Goal: Task Accomplishment & Management: Use online tool/utility

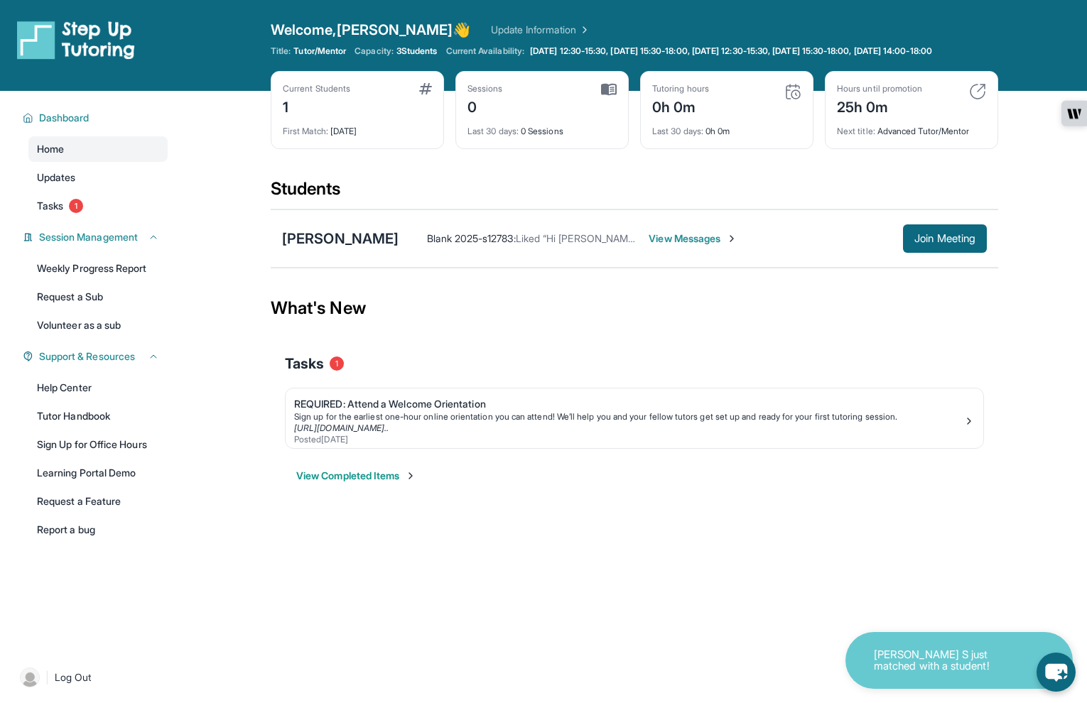
click at [396, 483] on button "View Completed Items" at bounding box center [356, 476] width 120 height 14
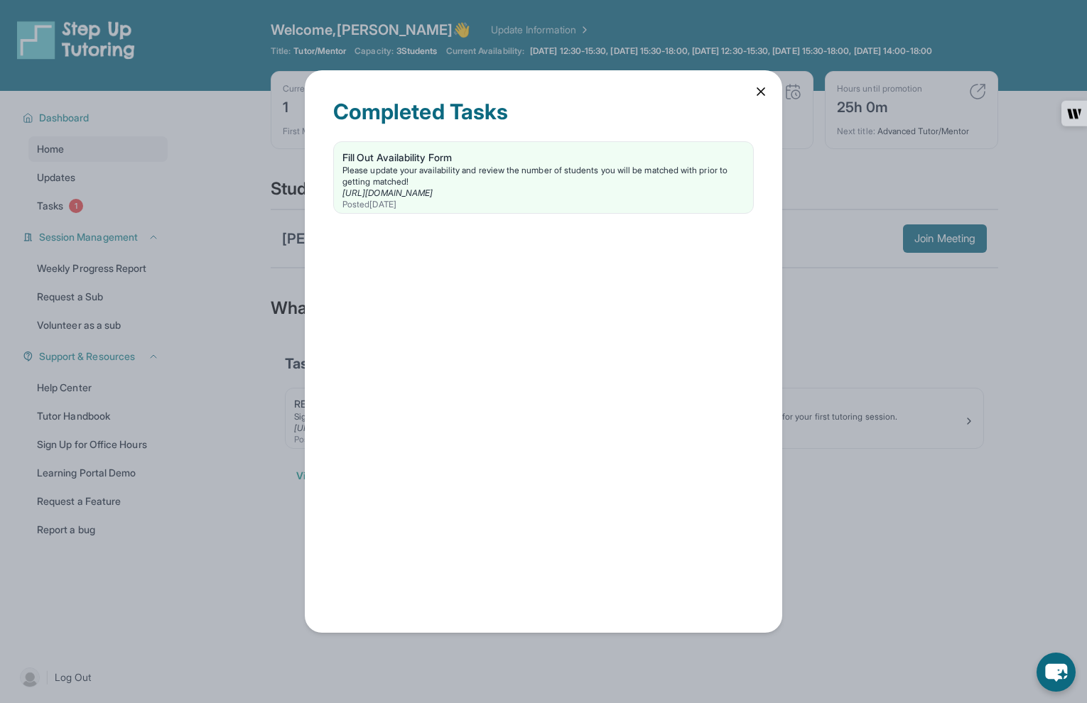
click at [766, 85] on icon at bounding box center [761, 92] width 14 height 14
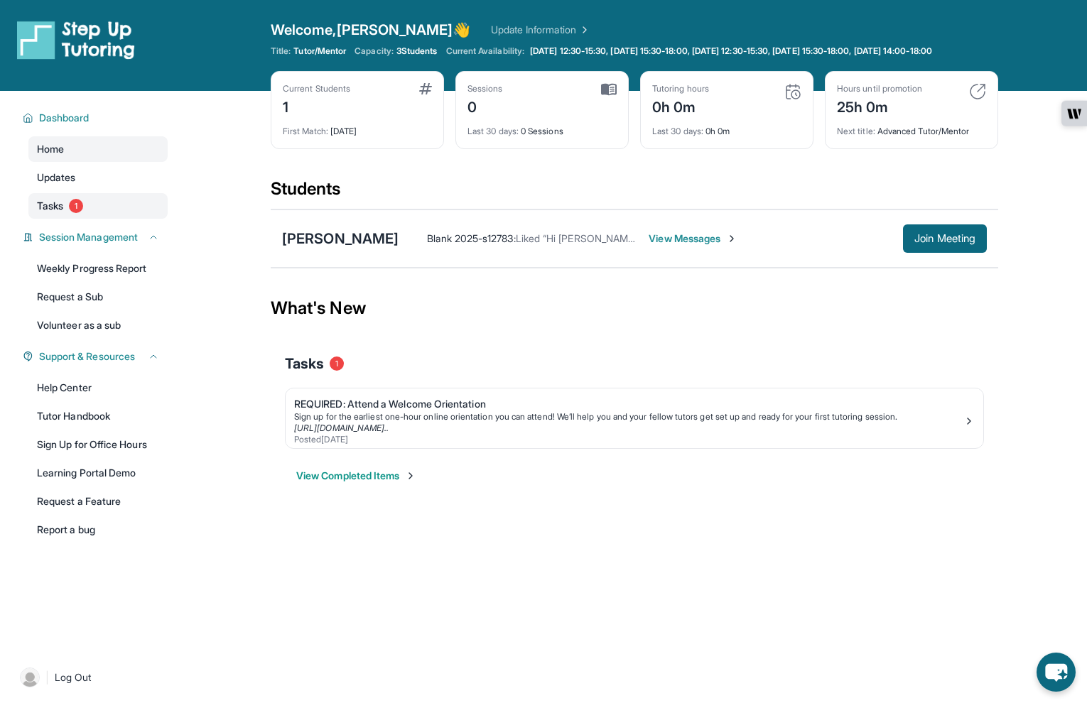
click at [81, 219] on link "Tasks 1" at bounding box center [97, 206] width 139 height 26
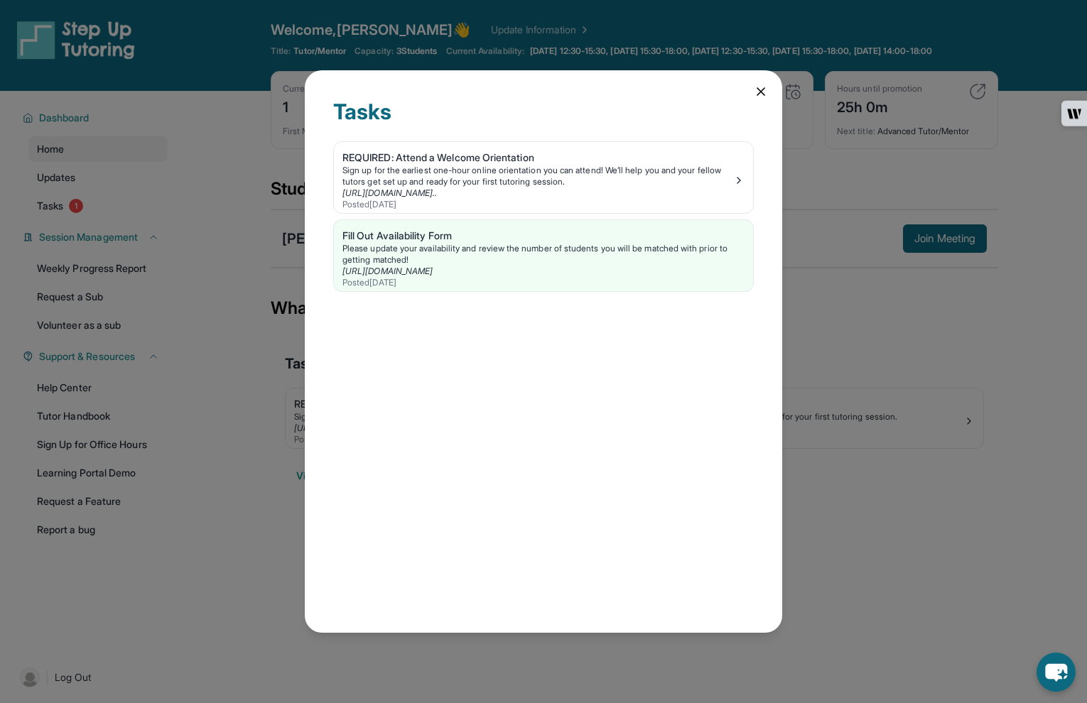
click at [759, 92] on icon at bounding box center [761, 92] width 14 height 14
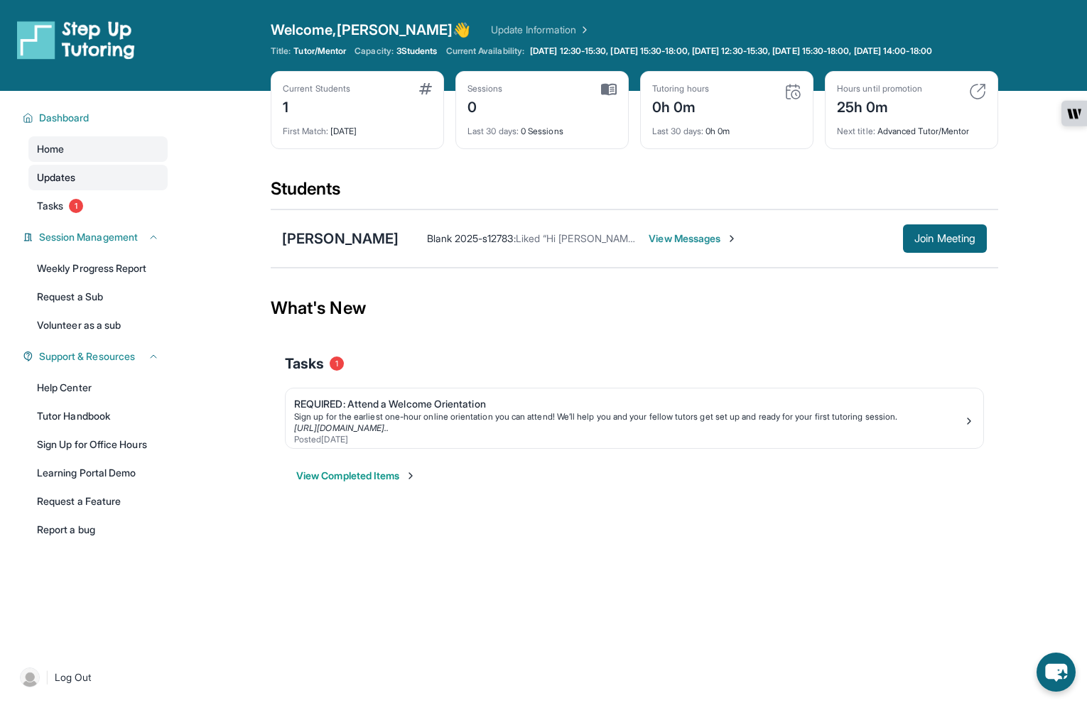
click at [127, 190] on link "Updates" at bounding box center [97, 178] width 139 height 26
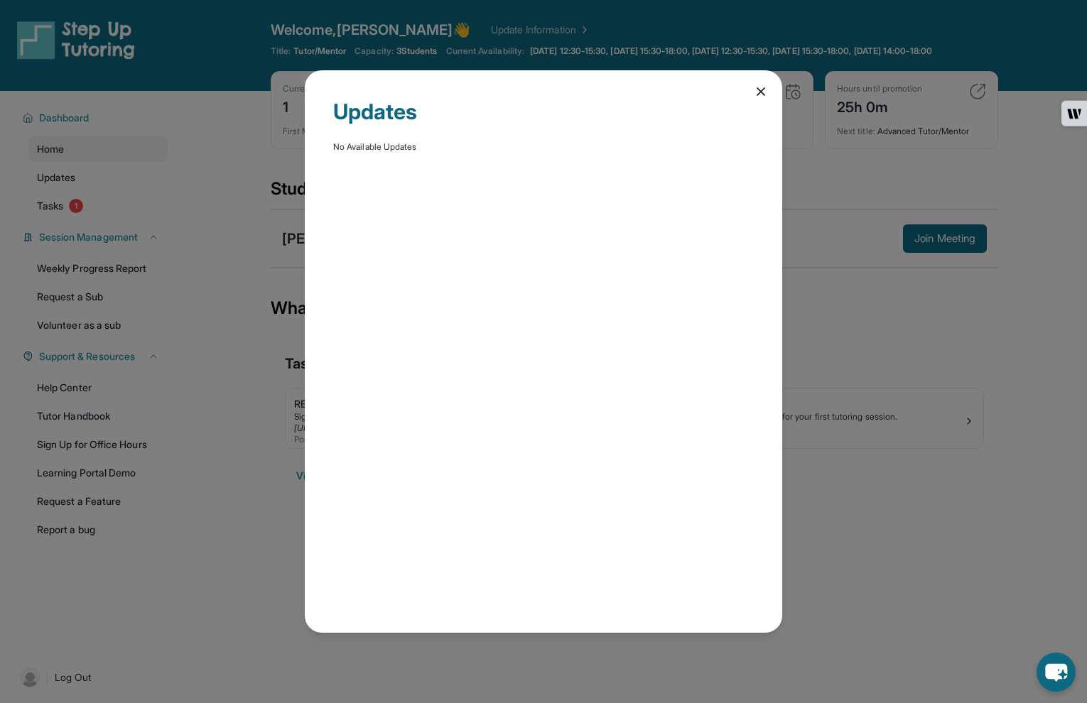
click at [759, 87] on icon at bounding box center [761, 92] width 14 height 14
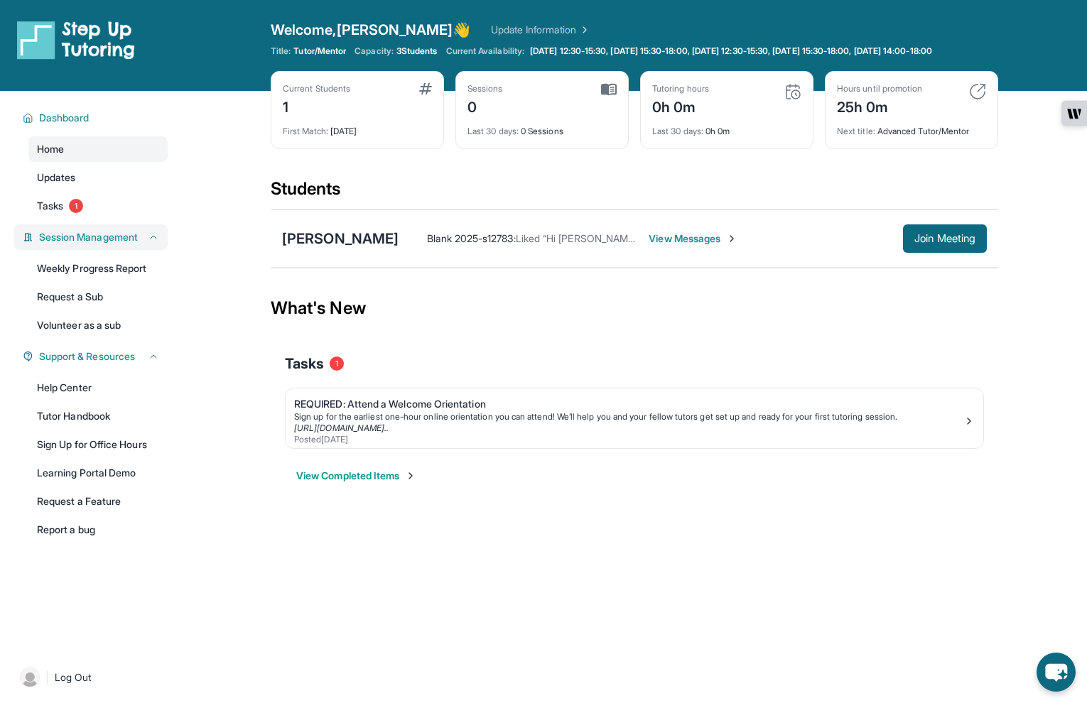
click at [138, 244] on span "Session Management" at bounding box center [88, 237] width 99 height 14
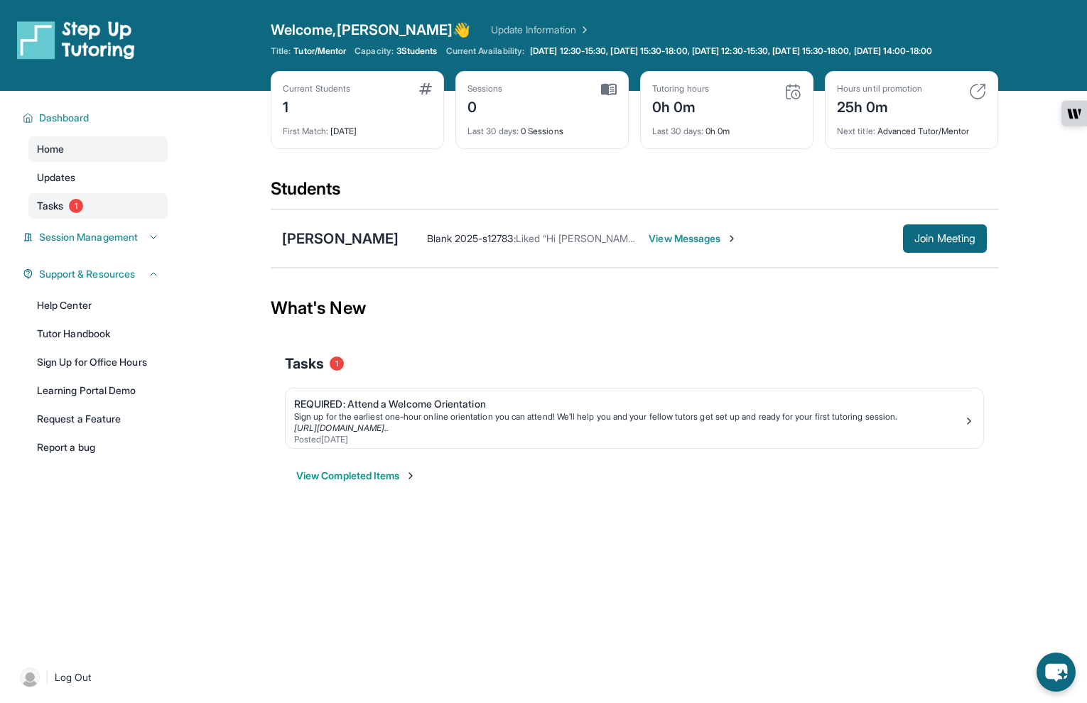
click at [124, 219] on link "Tasks 1" at bounding box center [97, 206] width 139 height 26
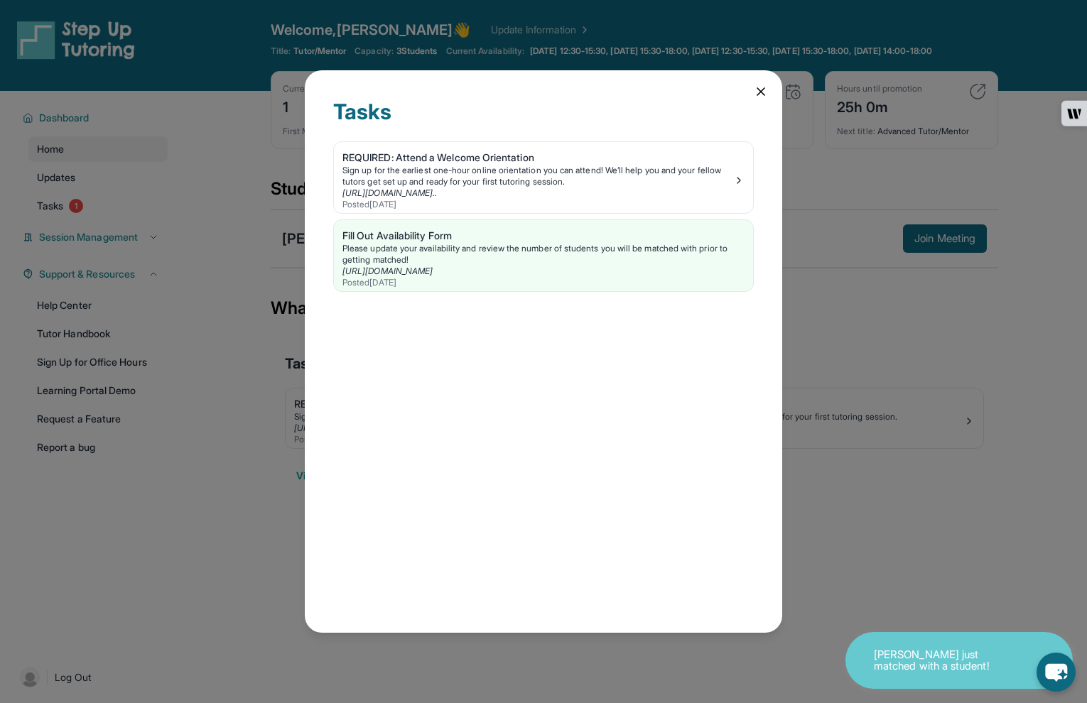
click at [761, 91] on icon at bounding box center [760, 91] width 7 height 7
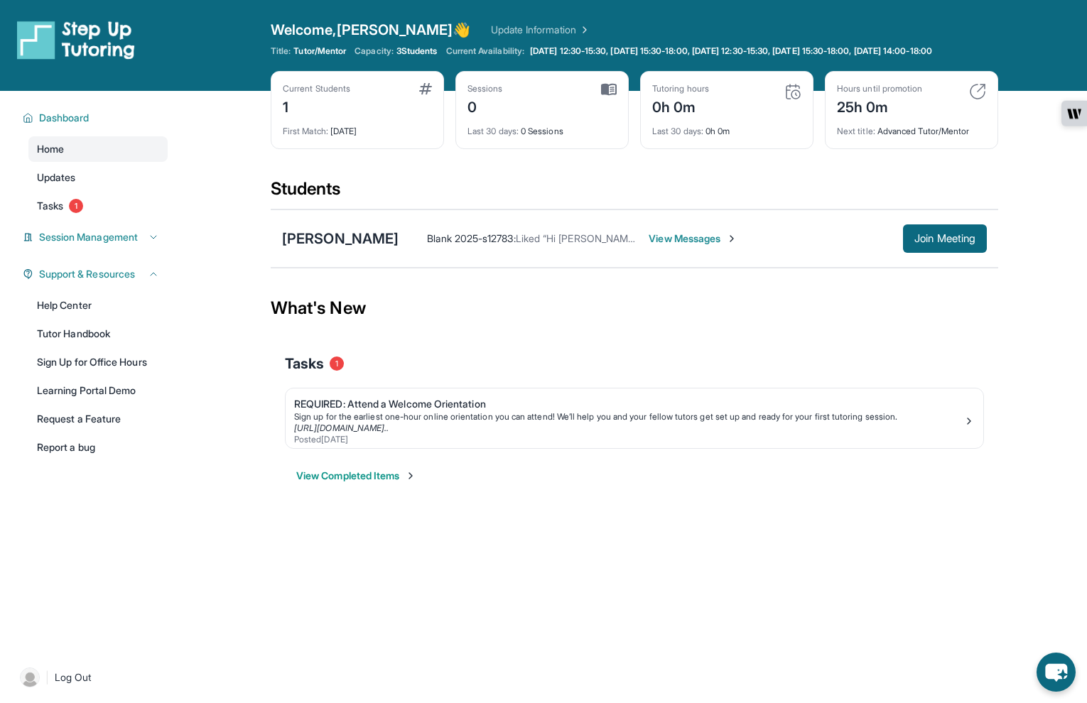
click at [681, 246] on span "View Messages" at bounding box center [692, 239] width 89 height 14
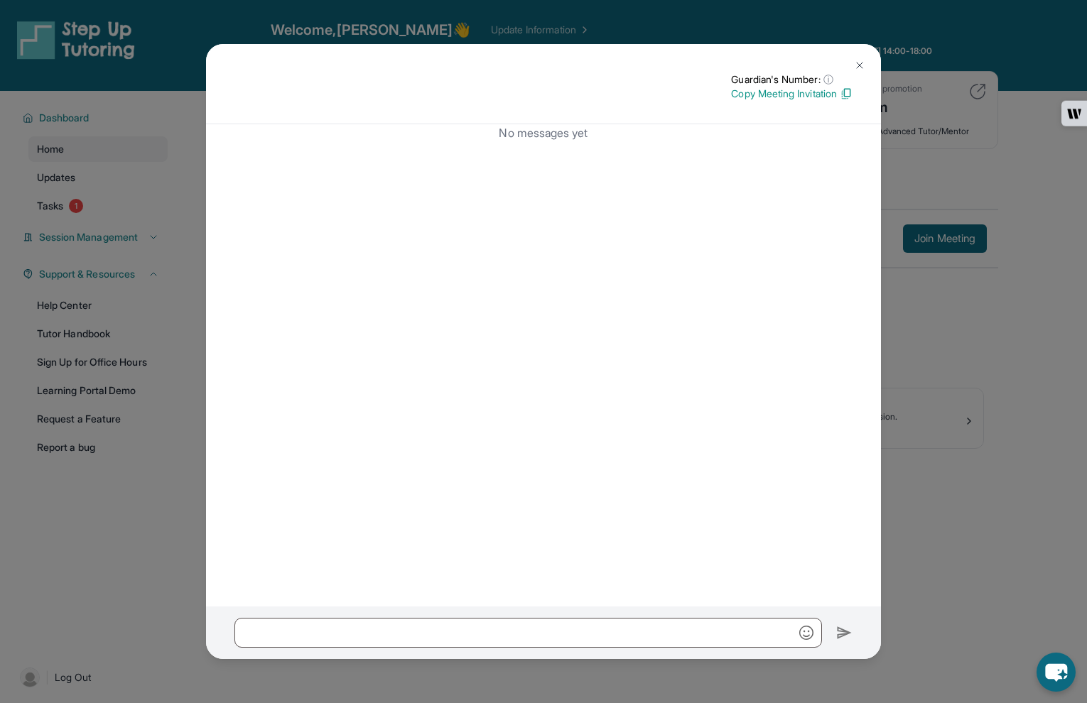
click at [862, 70] on img at bounding box center [859, 65] width 11 height 11
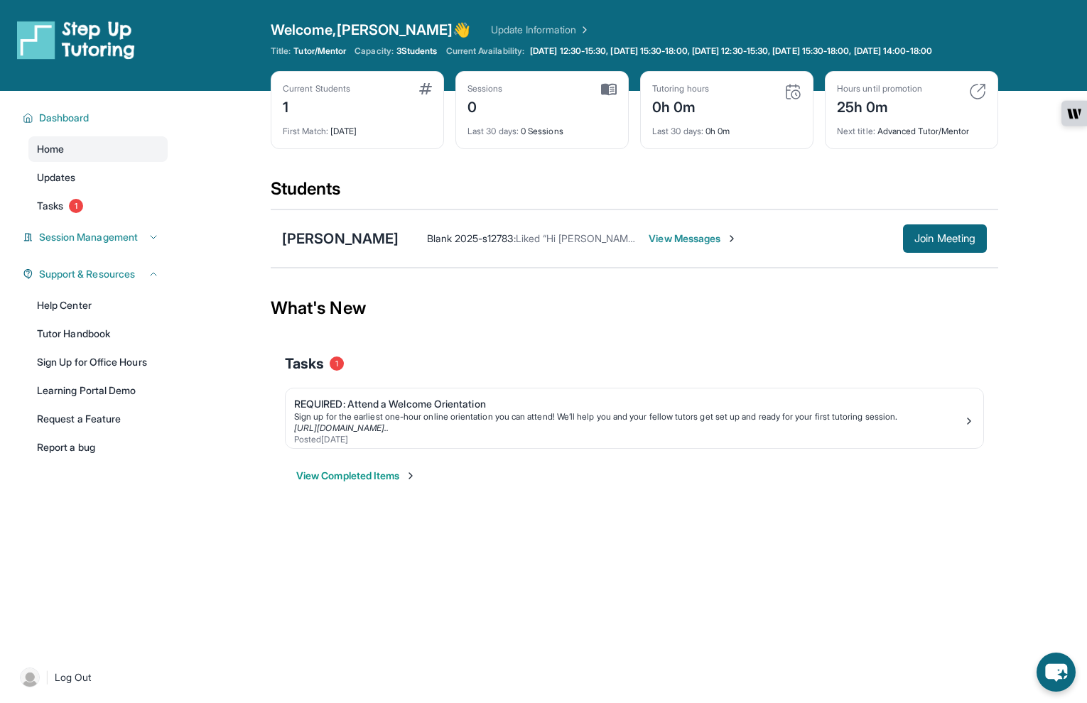
click at [680, 246] on span "View Messages" at bounding box center [692, 239] width 89 height 14
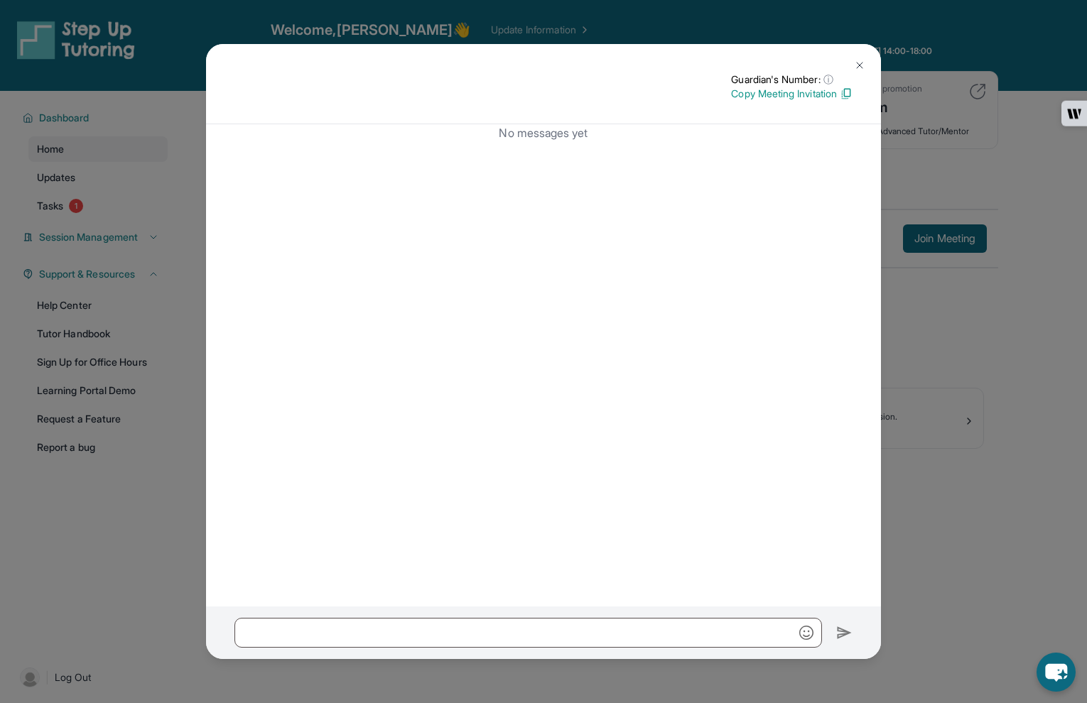
click at [958, 293] on div "Guardian's Number: ⓘ This isn't the guardian's real number — it's a private for…" at bounding box center [543, 351] width 1087 height 703
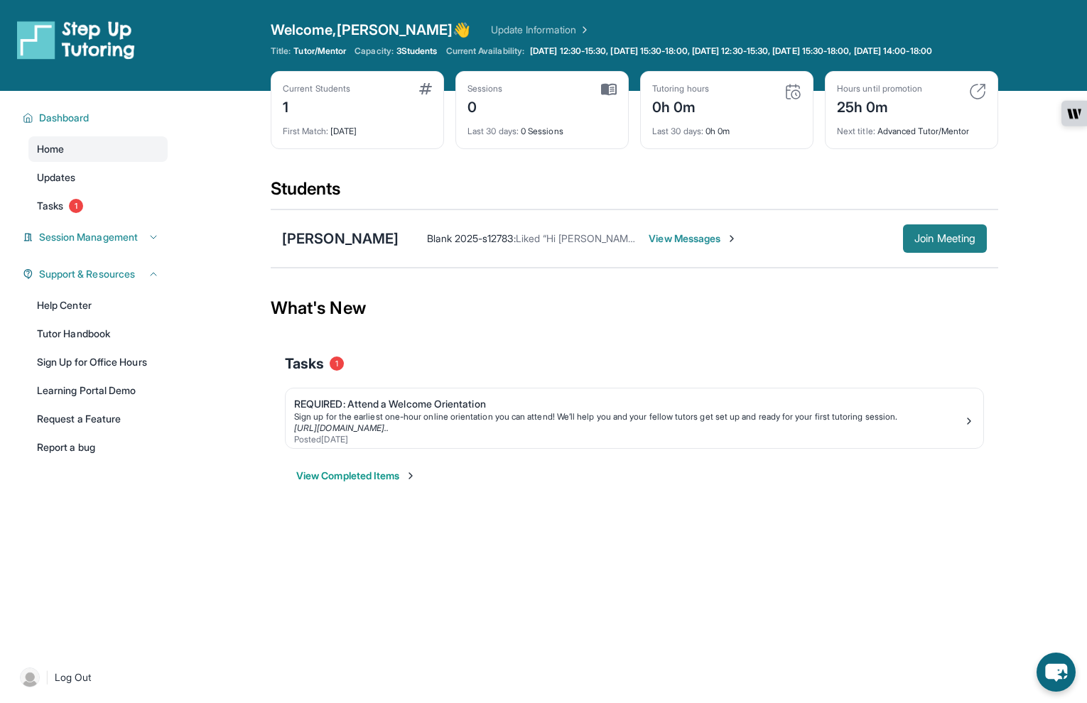
click at [948, 240] on button "Join Meeting" at bounding box center [945, 238] width 84 height 28
click at [648, 246] on span "View Messages" at bounding box center [692, 239] width 89 height 14
